Goal: Transaction & Acquisition: Purchase product/service

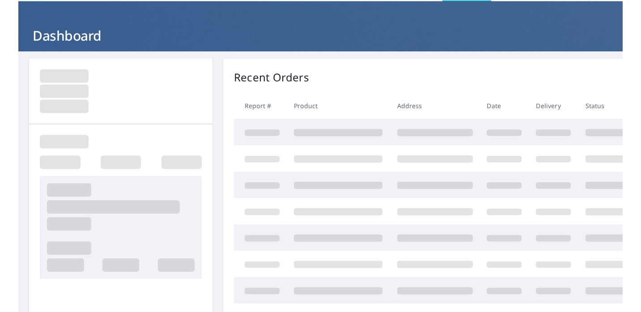
scroll to position [43, 0]
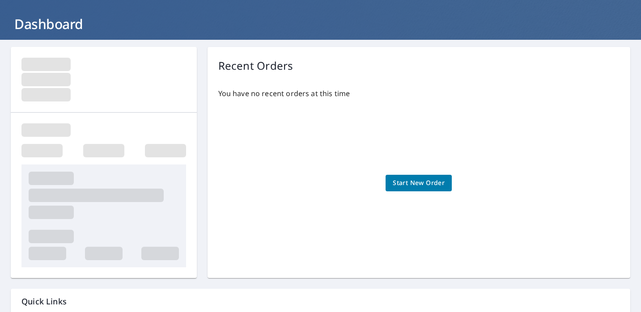
click at [409, 185] on span "Start New Order" at bounding box center [419, 183] width 52 height 11
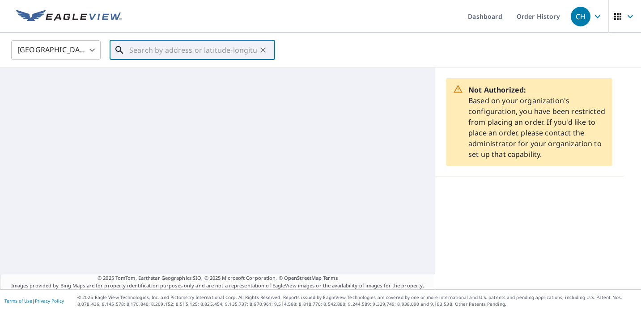
click at [159, 51] on input "text" at bounding box center [193, 50] width 128 height 25
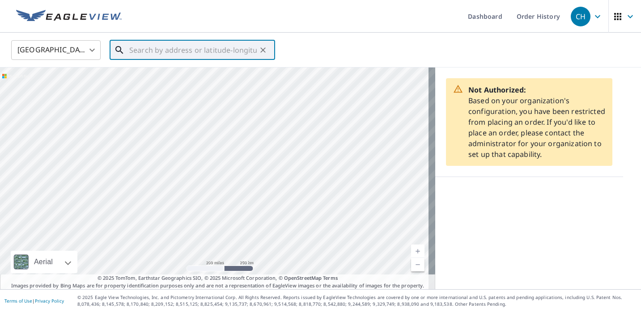
paste input "273 [STREET_ADDRESS]"
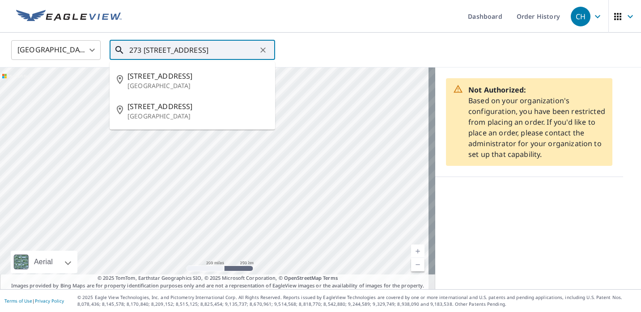
type input "273 [STREET_ADDRESS]"
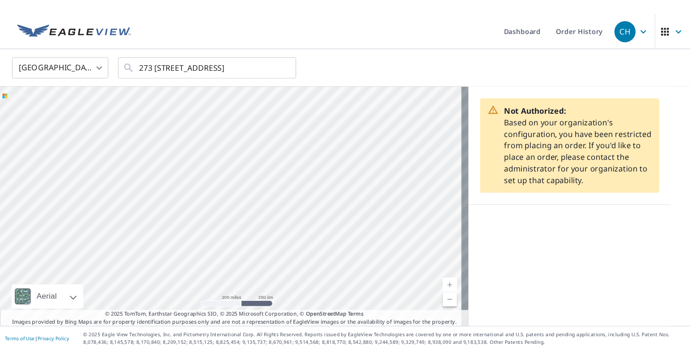
scroll to position [0, 0]
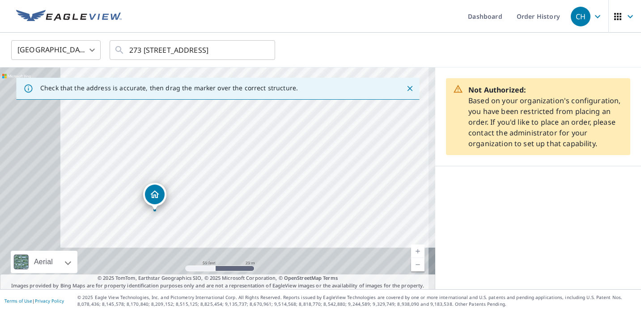
drag, startPoint x: 204, startPoint y: 197, endPoint x: 309, endPoint y: 102, distance: 141.0
click at [309, 102] on div "[STREET_ADDRESS]" at bounding box center [217, 179] width 435 height 222
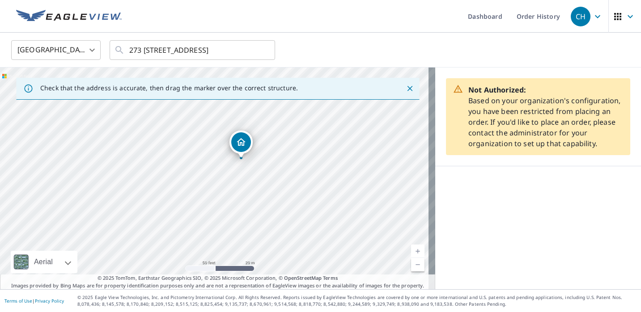
drag, startPoint x: 210, startPoint y: 165, endPoint x: 237, endPoint y: 146, distance: 33.0
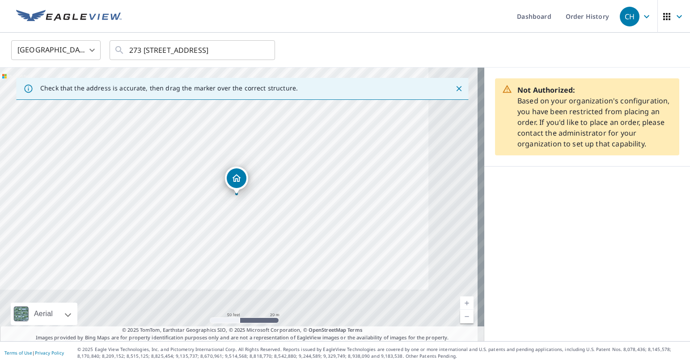
drag, startPoint x: 237, startPoint y: 185, endPoint x: 234, endPoint y: 176, distance: 9.2
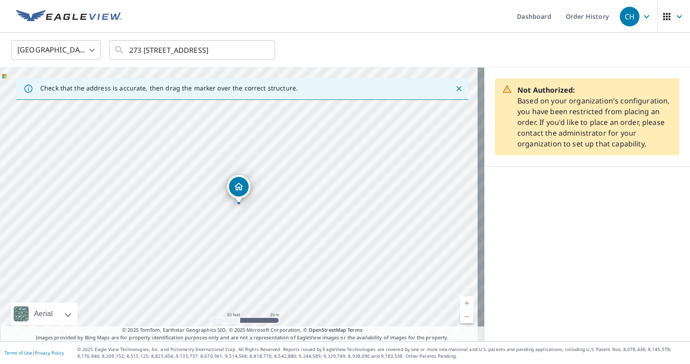
click at [604, 265] on div "Not Authorized: Based on your organization's configuration, you have been restr…" at bounding box center [588, 204] width 206 height 273
click at [456, 90] on icon "Close" at bounding box center [458, 88] width 5 height 5
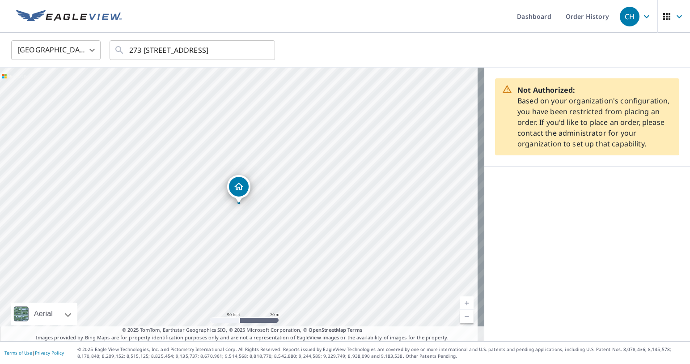
click at [596, 260] on div "Not Authorized: Based on your organization's configuration, you have been restr…" at bounding box center [588, 204] width 206 height 273
click at [541, 240] on div "Not Authorized: Based on your organization's configuration, you have been restr…" at bounding box center [588, 204] width 206 height 273
